Goal: Task Accomplishment & Management: Use online tool/utility

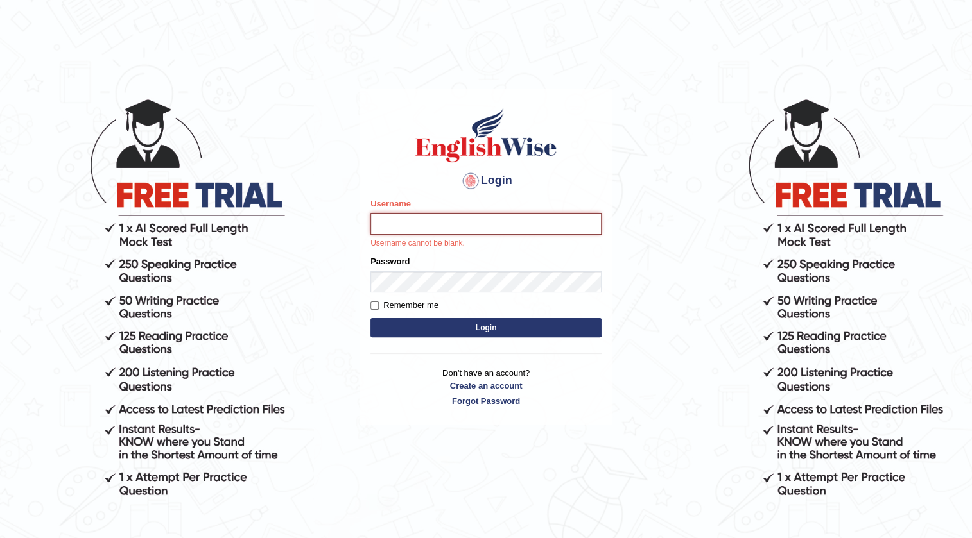
click at [494, 221] on input "Username" at bounding box center [485, 224] width 231 height 22
type input "prabhhsiimransingh"
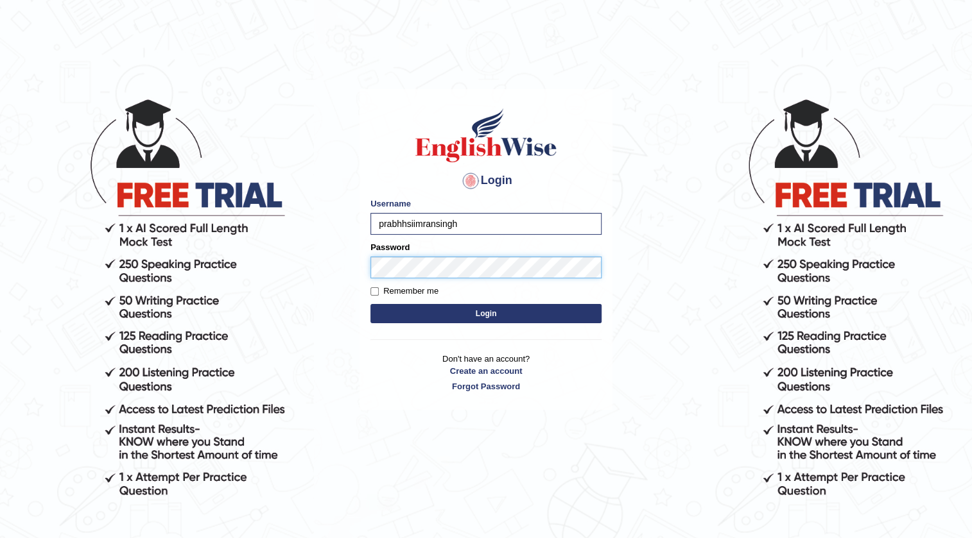
click at [370, 304] on button "Login" at bounding box center [485, 313] width 231 height 19
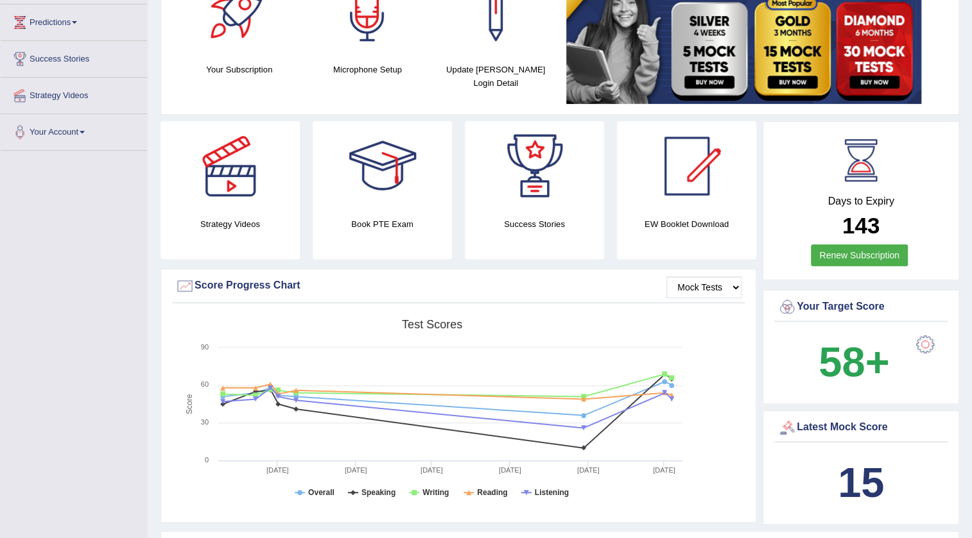
scroll to position [116, 0]
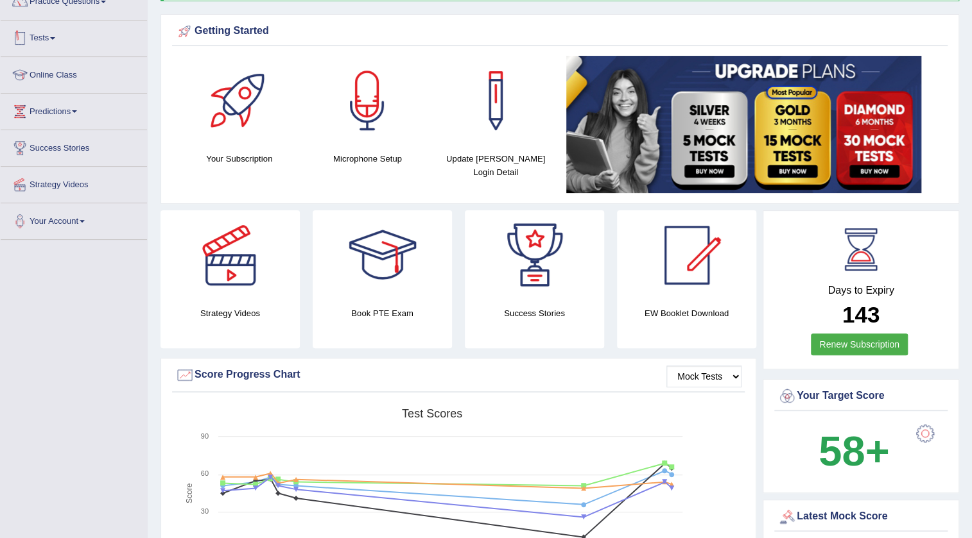
click at [44, 39] on link "Tests" at bounding box center [74, 37] width 146 height 32
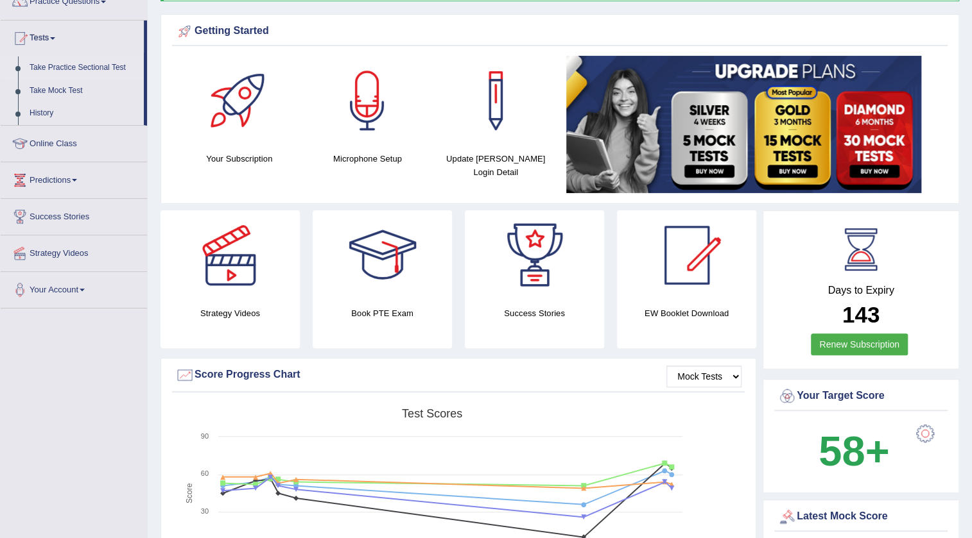
click at [65, 67] on link "Take Practice Sectional Test" at bounding box center [84, 67] width 120 height 23
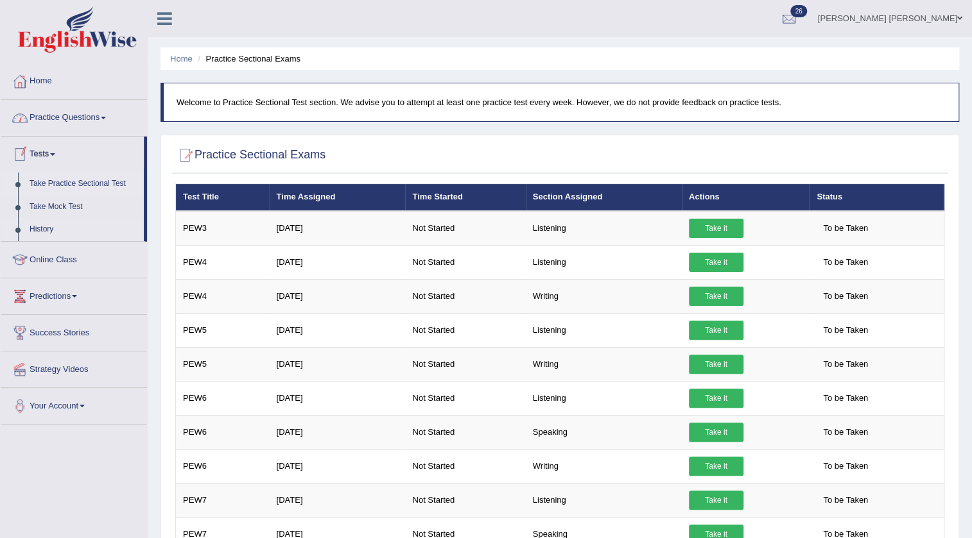
click at [37, 230] on link "History" at bounding box center [84, 229] width 120 height 23
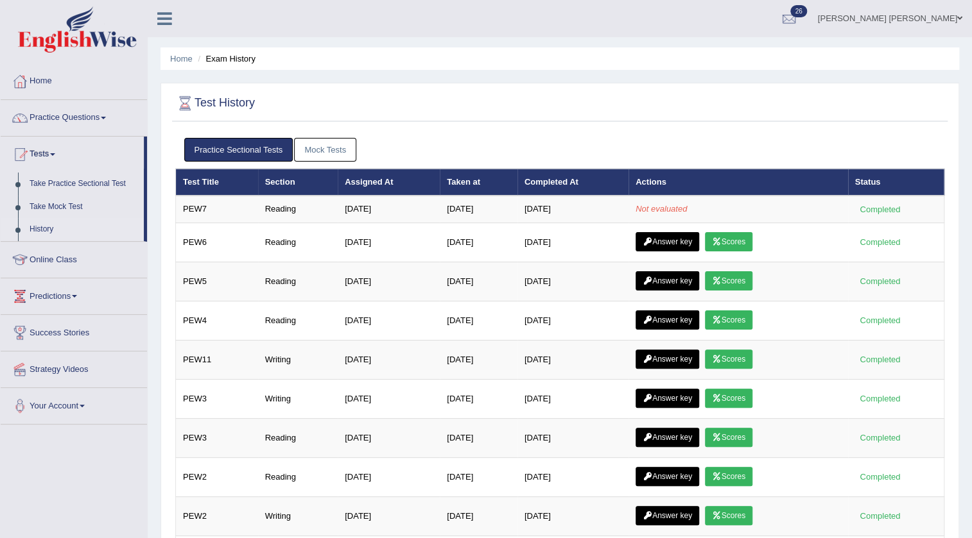
click at [80, 120] on link "Practice Questions" at bounding box center [74, 116] width 146 height 32
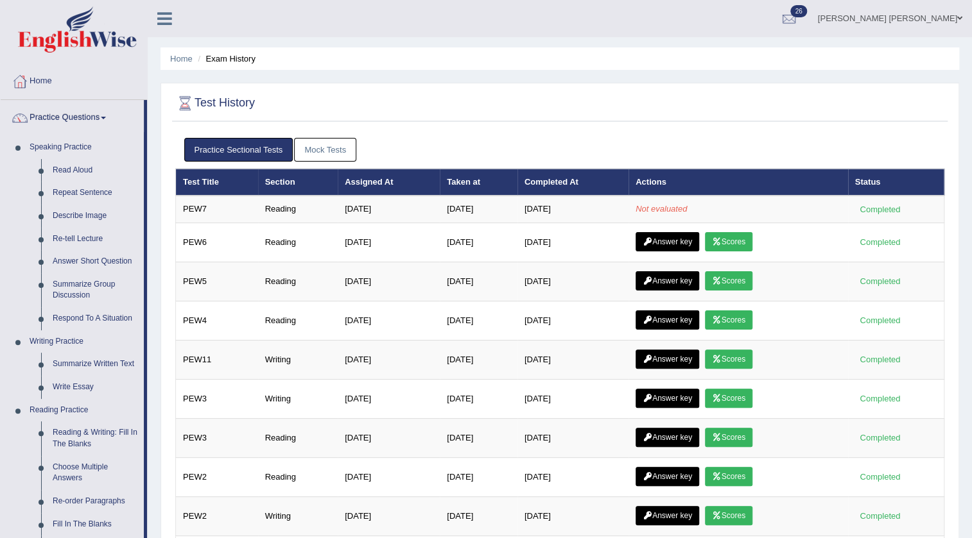
click at [73, 114] on link "Practice Questions" at bounding box center [72, 116] width 143 height 32
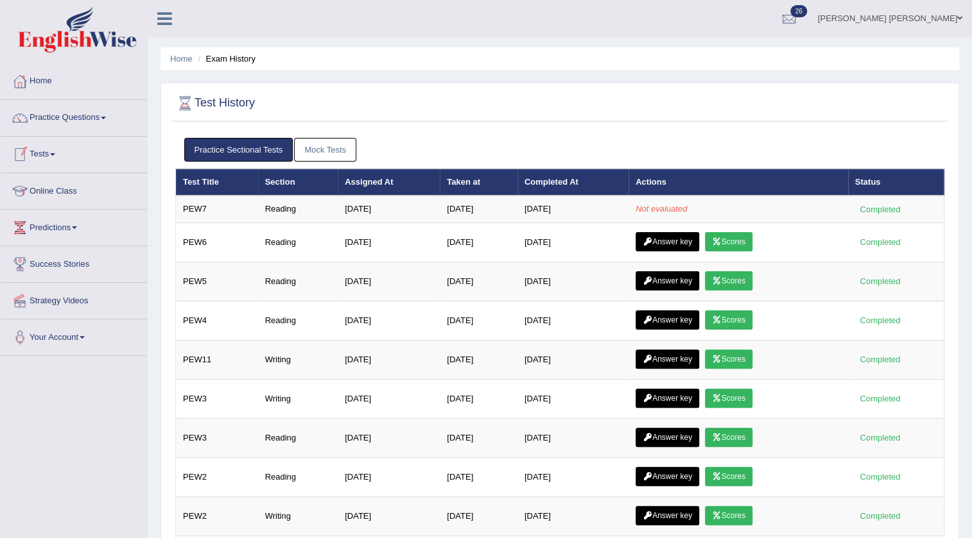
click at [46, 153] on link "Tests" at bounding box center [74, 153] width 146 height 32
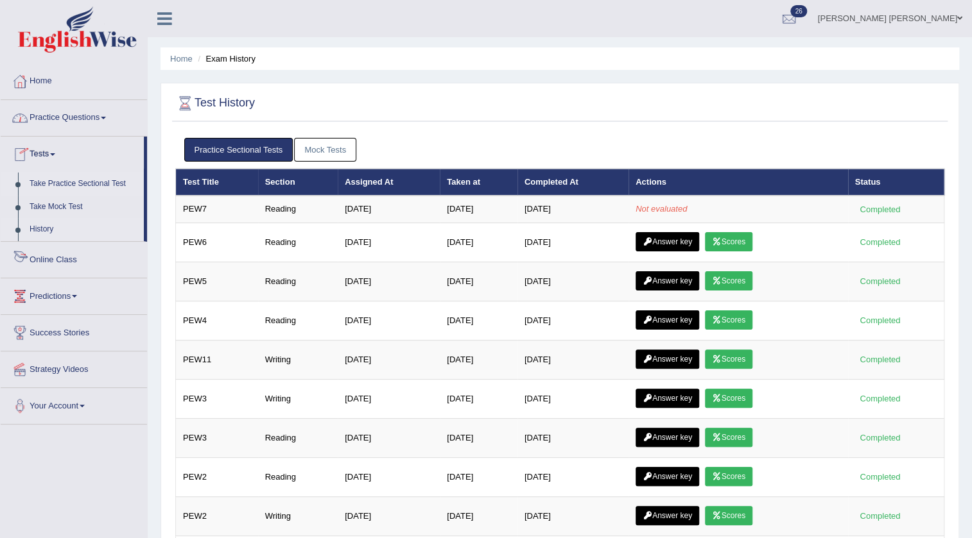
click at [98, 186] on link "Take Practice Sectional Test" at bounding box center [84, 184] width 120 height 23
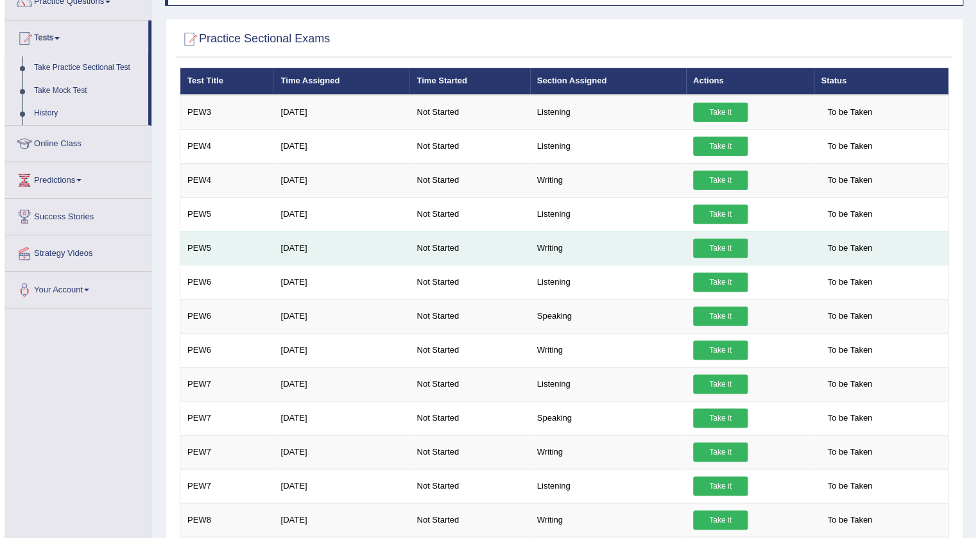
scroll to position [175, 0]
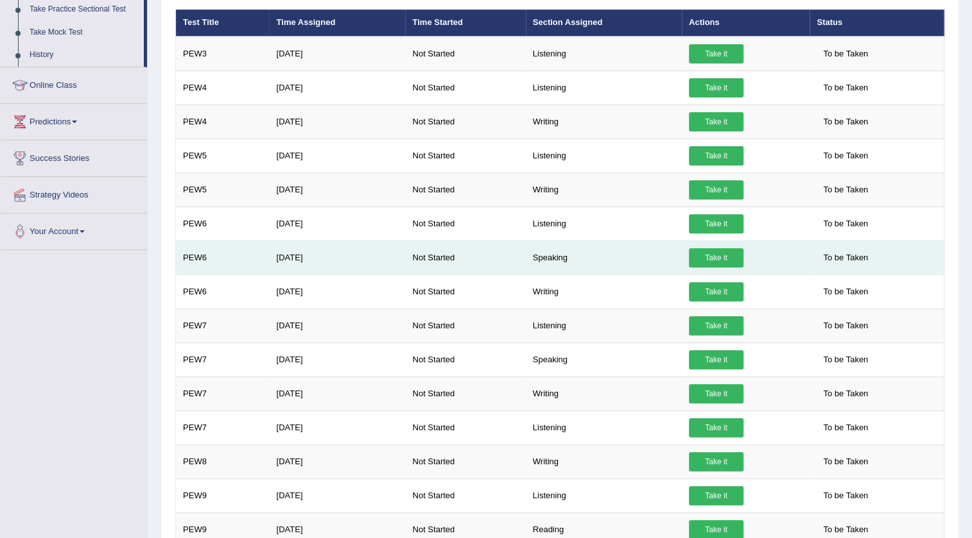
click at [716, 255] on link "Take it" at bounding box center [716, 257] width 55 height 19
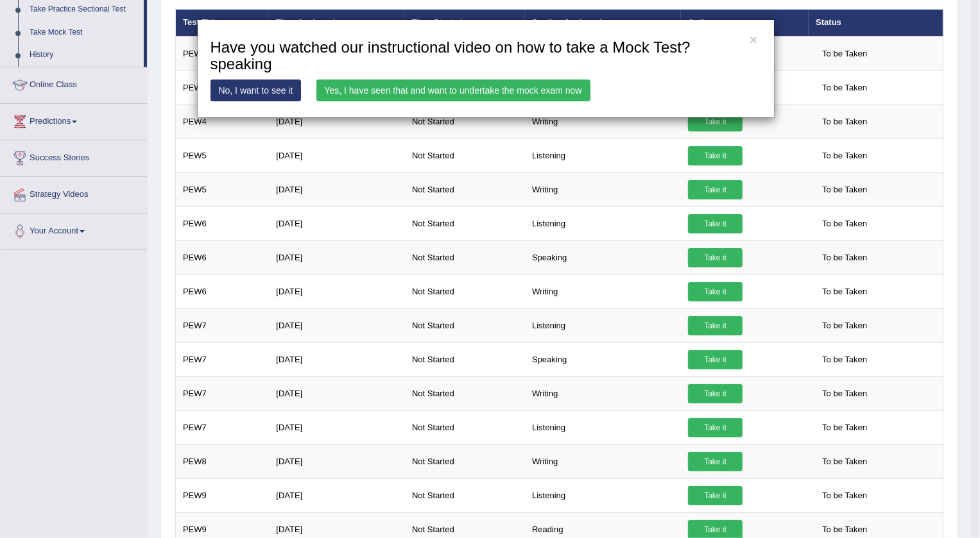
click at [553, 92] on link "Yes, I have seen that and want to undertake the mock exam now" at bounding box center [453, 91] width 274 height 22
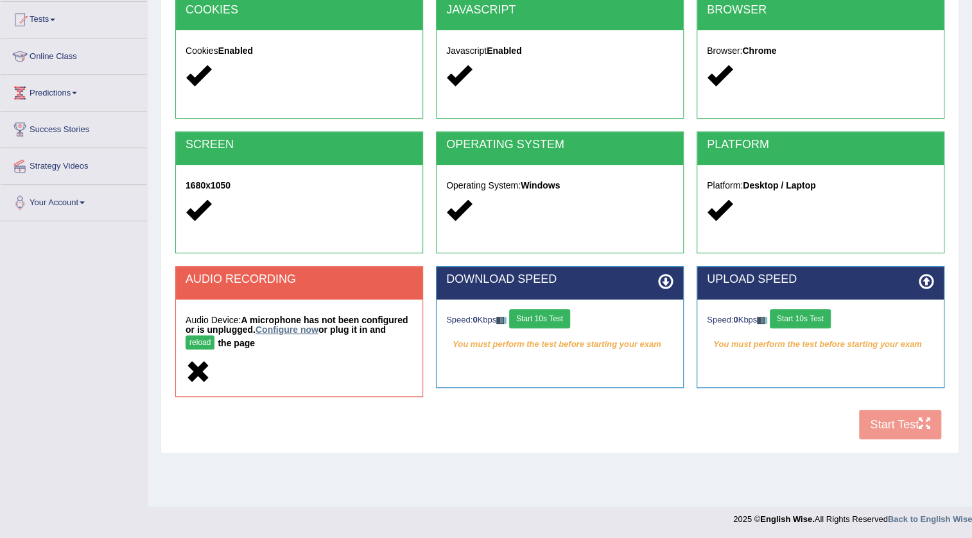
click at [271, 329] on link "Configure now" at bounding box center [286, 330] width 63 height 10
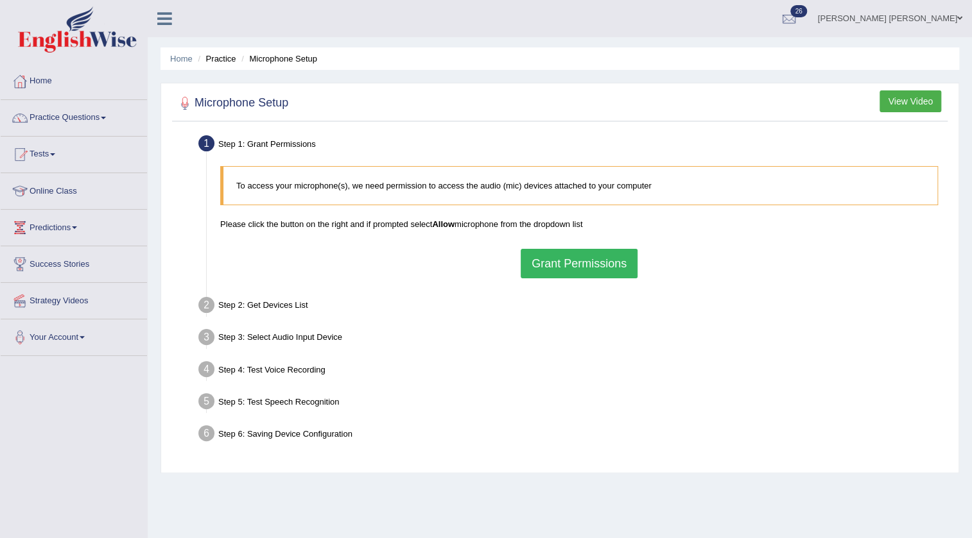
click at [555, 268] on button "Grant Permissions" at bounding box center [578, 264] width 117 height 30
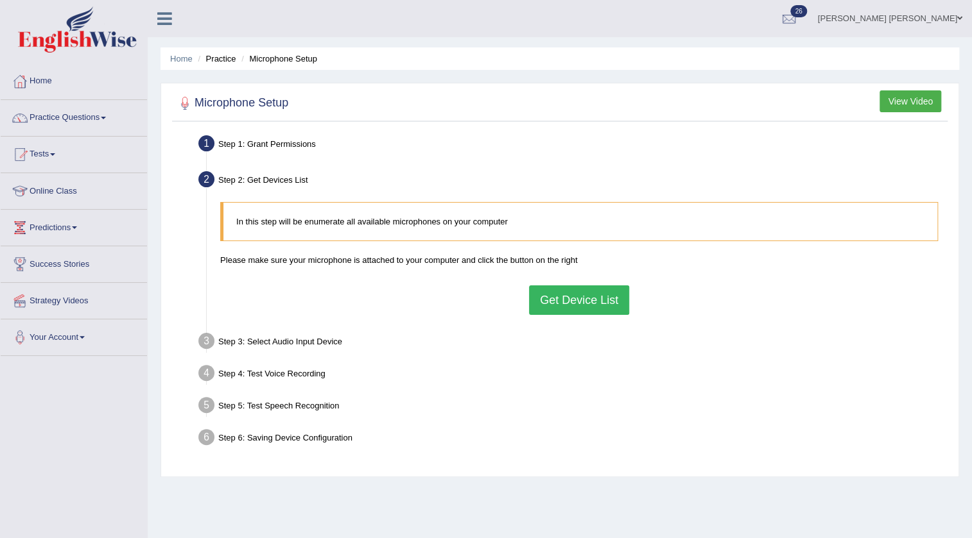
click at [575, 298] on button "Get Device List" at bounding box center [579, 301] width 100 height 30
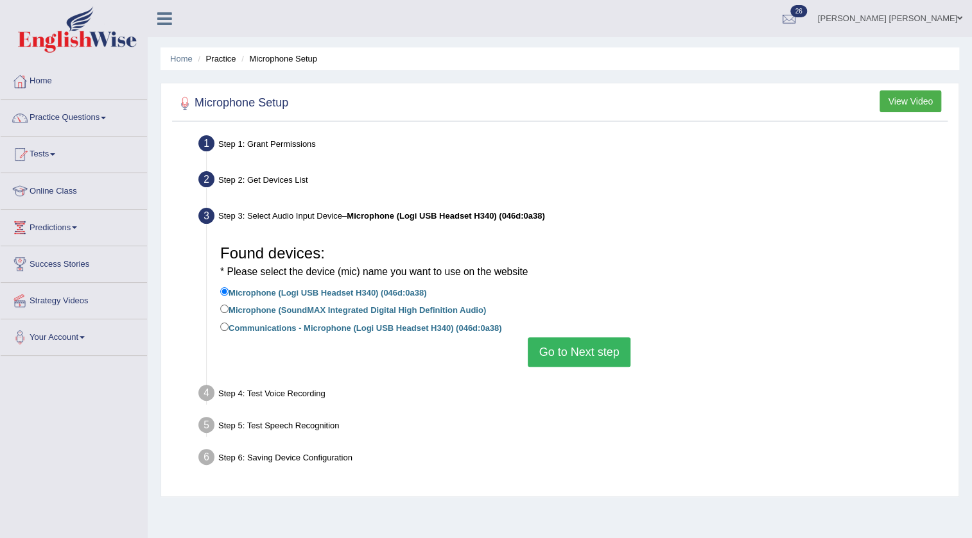
click at [591, 363] on button "Go to Next step" at bounding box center [579, 353] width 102 height 30
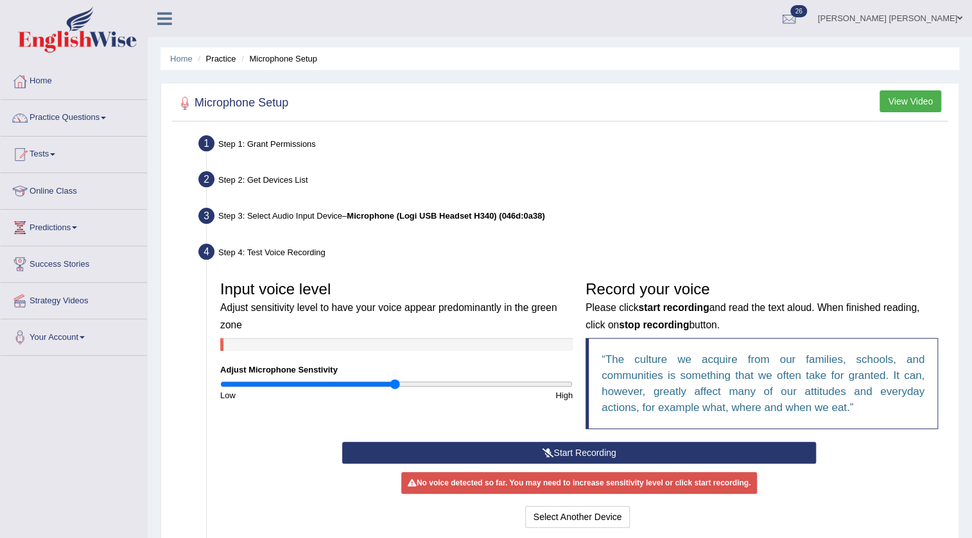
click at [494, 458] on button "Start Recording" at bounding box center [579, 453] width 474 height 22
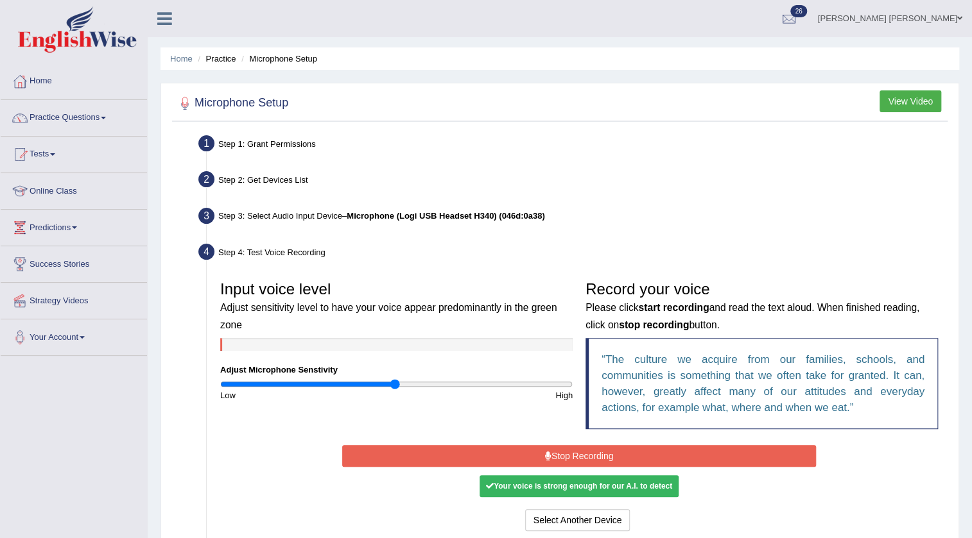
click at [490, 456] on button "Stop Recording" at bounding box center [579, 456] width 474 height 22
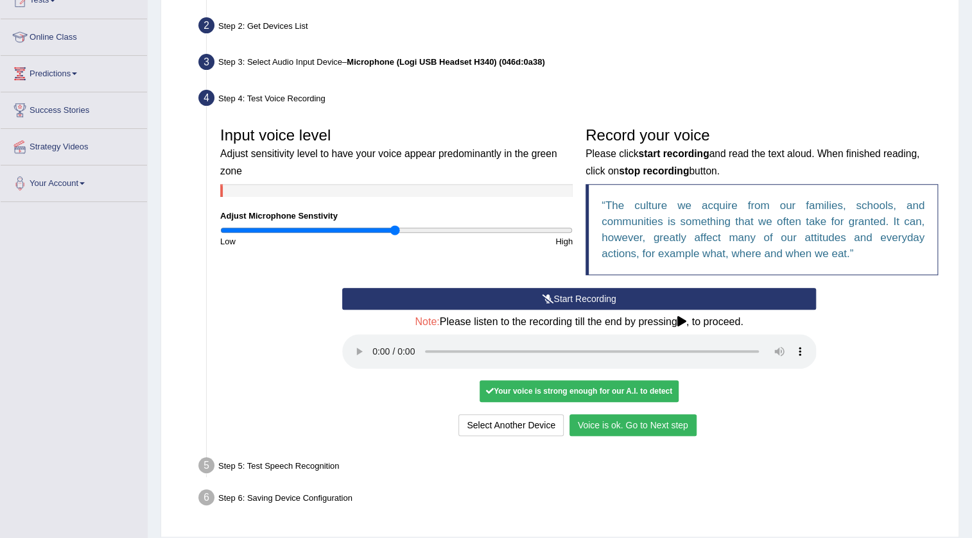
scroll to position [194, 0]
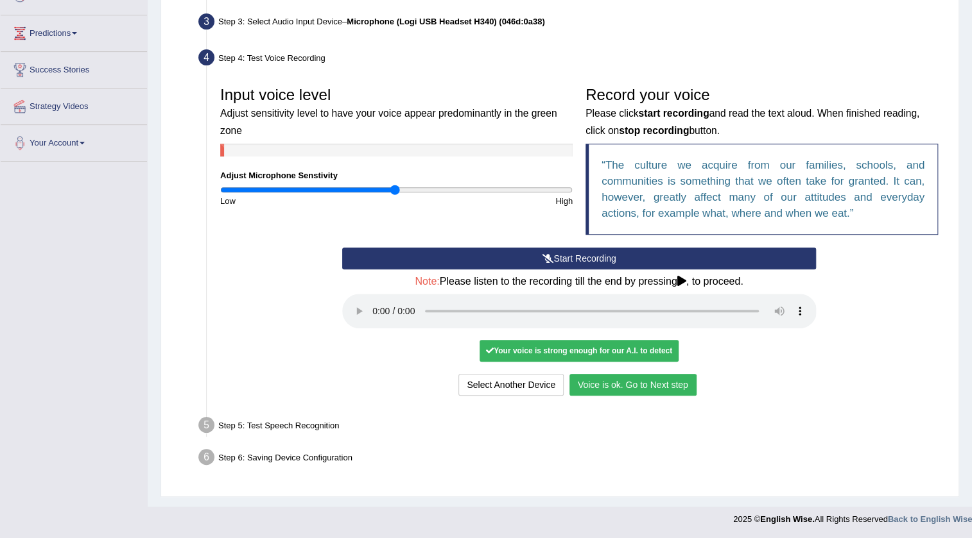
click at [628, 384] on button "Voice is ok. Go to Next step" at bounding box center [632, 385] width 127 height 22
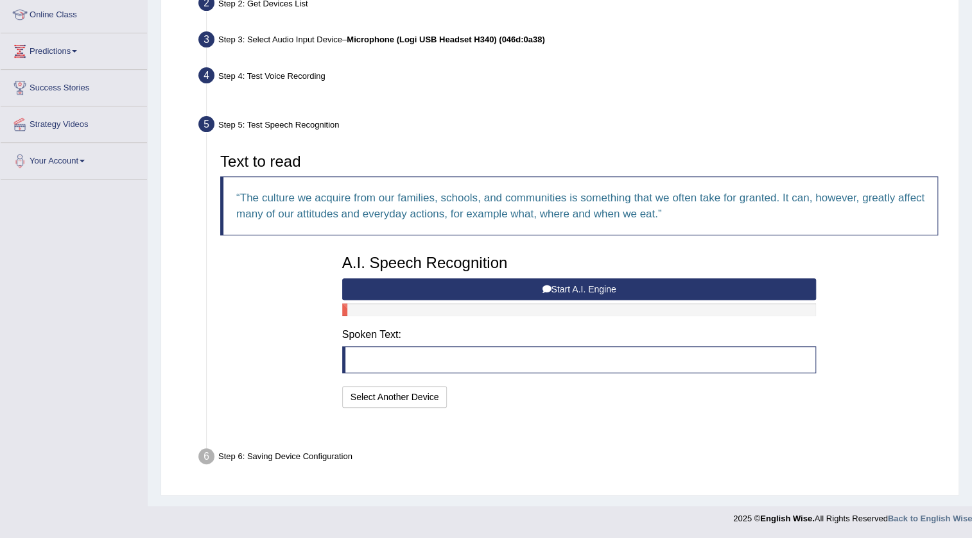
scroll to position [144, 0]
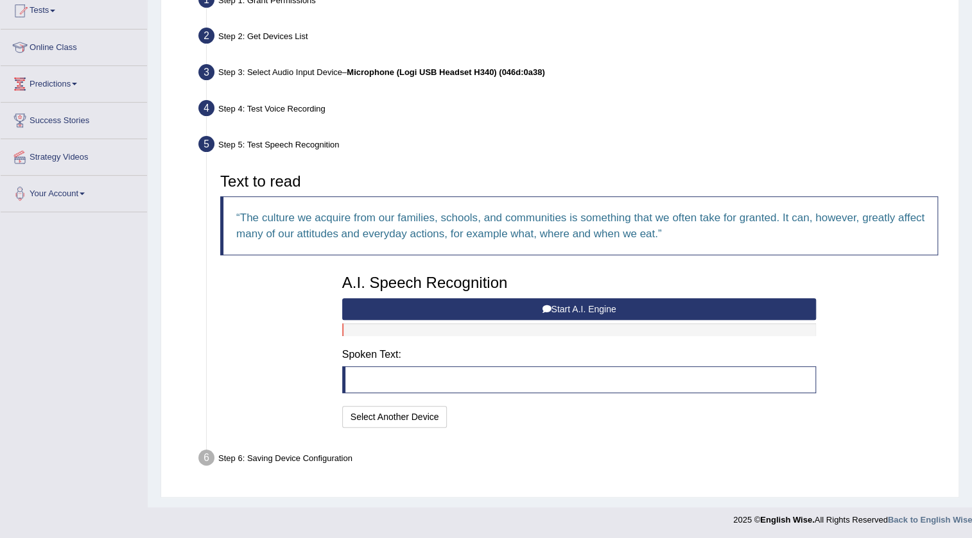
click at [546, 311] on icon at bounding box center [546, 309] width 9 height 9
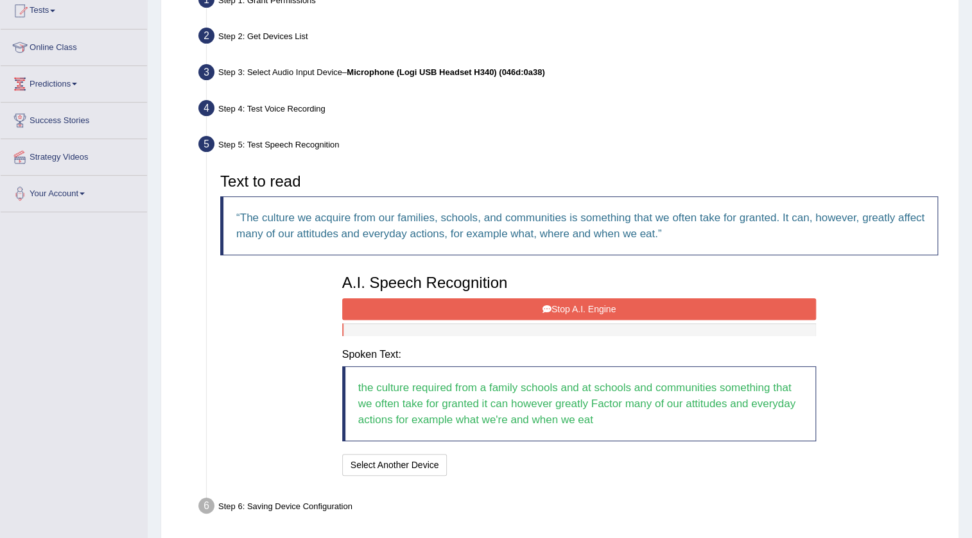
click at [545, 307] on icon at bounding box center [546, 309] width 9 height 9
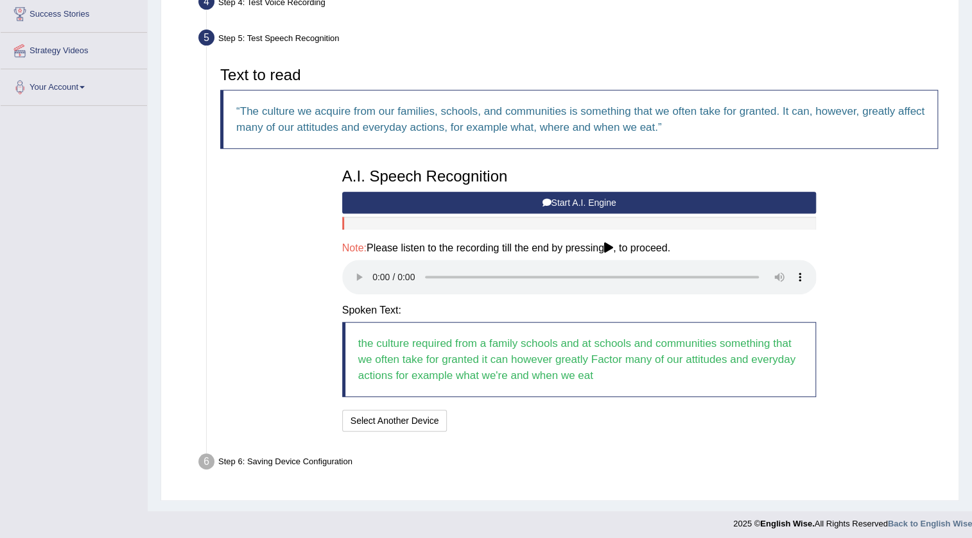
scroll to position [255, 0]
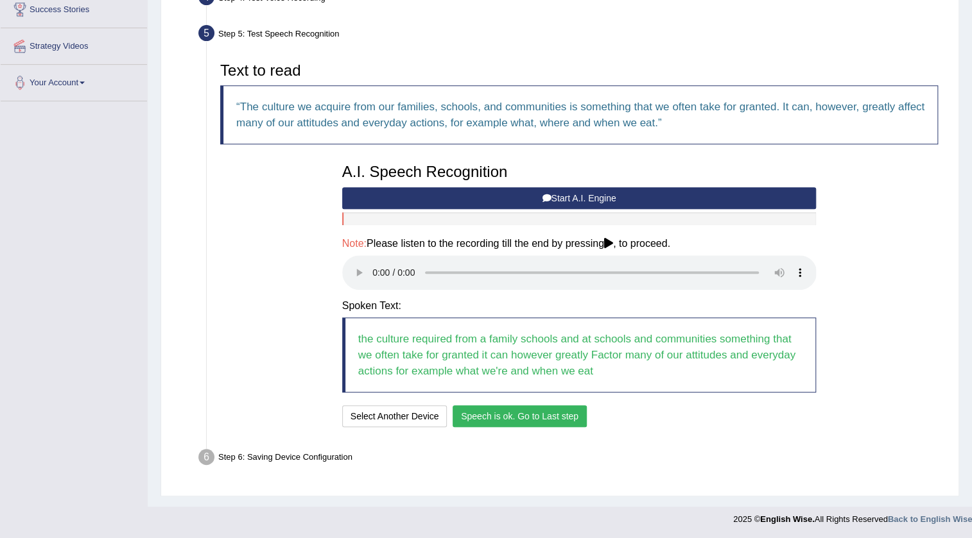
click at [539, 415] on button "Speech is ok. Go to Last step" at bounding box center [519, 417] width 134 height 22
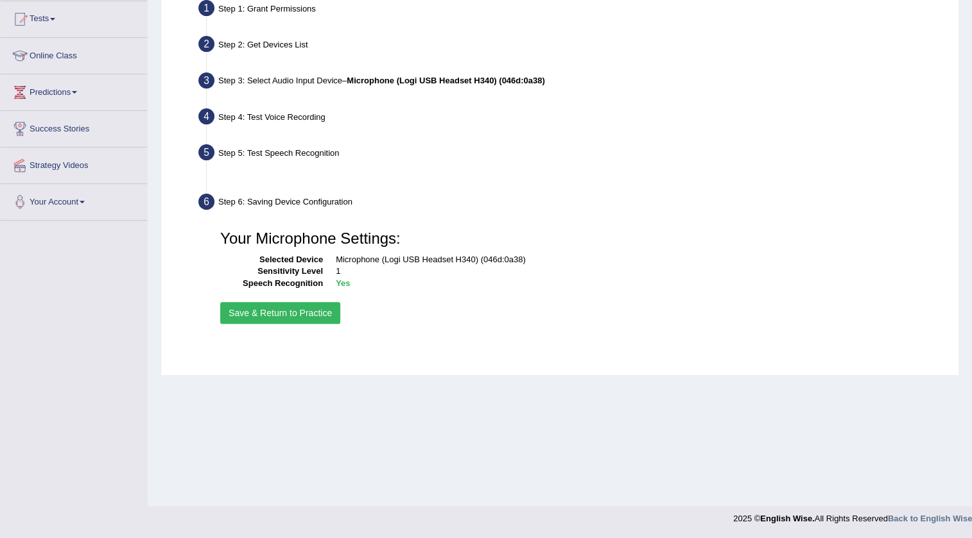
scroll to position [135, 0]
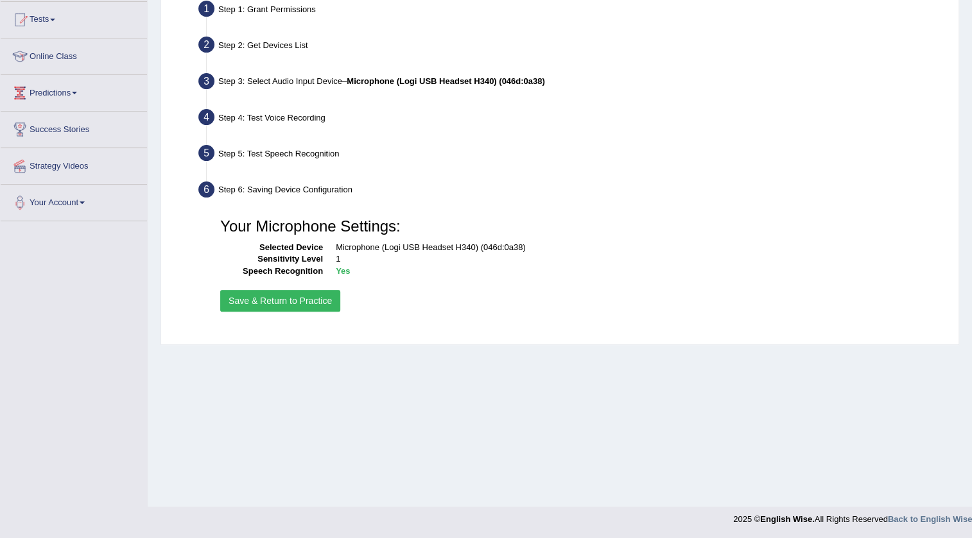
click at [287, 305] on button "Save & Return to Practice" at bounding box center [280, 301] width 120 height 22
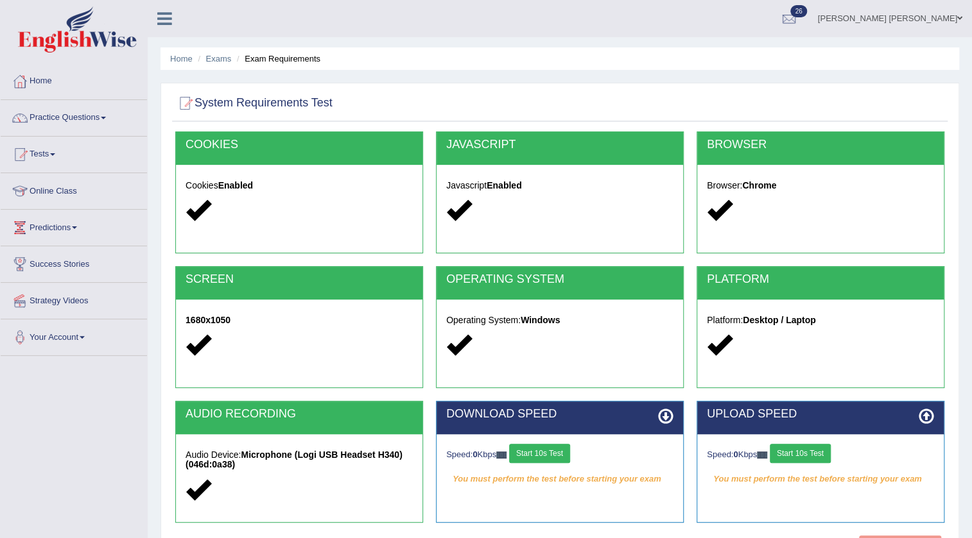
click at [533, 450] on button "Start 10s Test" at bounding box center [539, 453] width 61 height 19
click at [821, 454] on button "Start 10s Test" at bounding box center [800, 453] width 61 height 19
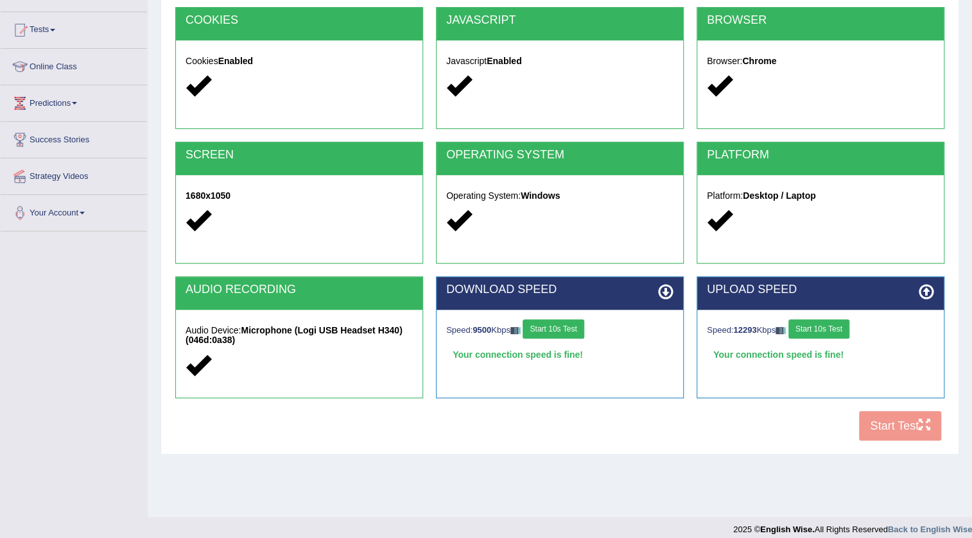
scroll to position [135, 0]
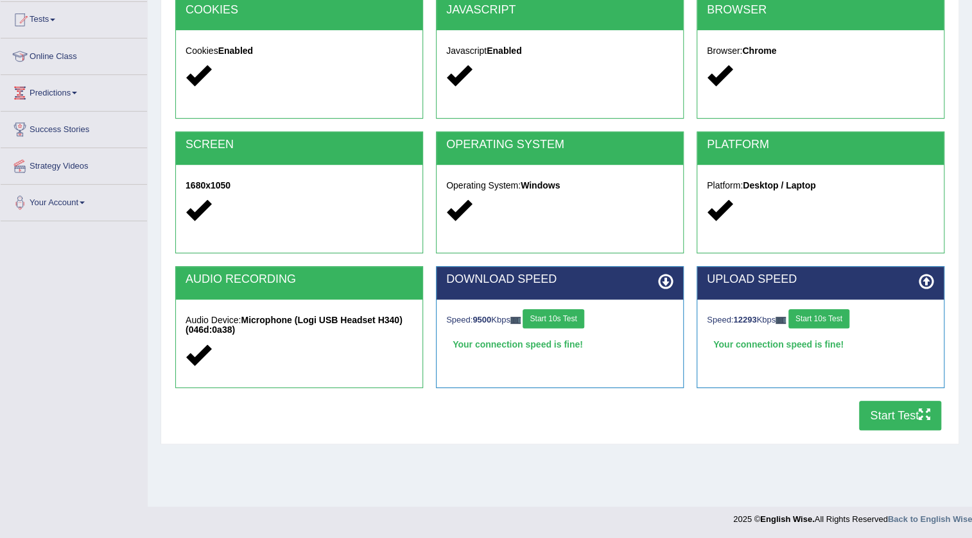
click at [911, 417] on button "Start Test" at bounding box center [900, 416] width 82 height 30
